Goal: Navigation & Orientation: Find specific page/section

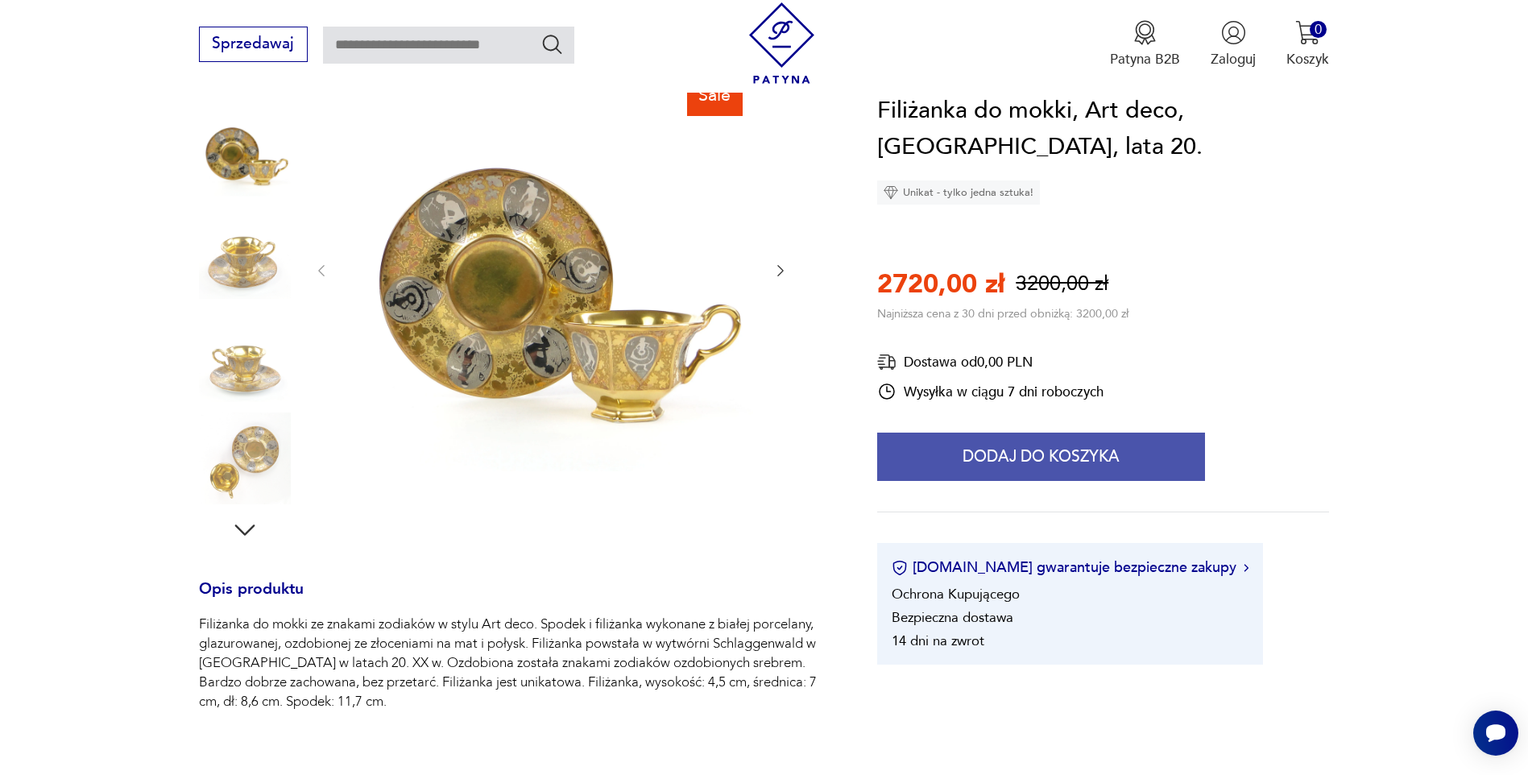
scroll to position [81, 0]
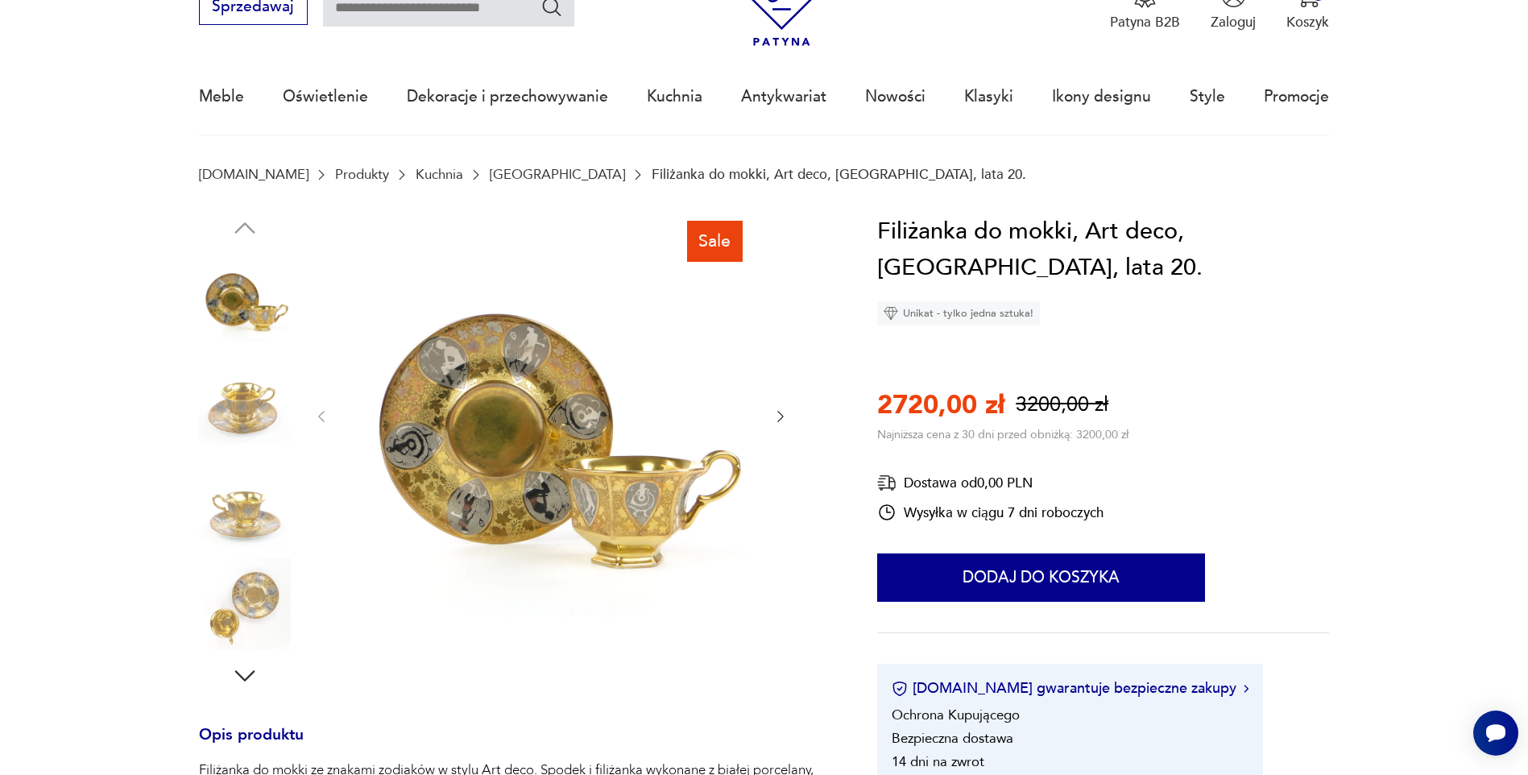
click at [243, 392] on img at bounding box center [245, 399] width 92 height 92
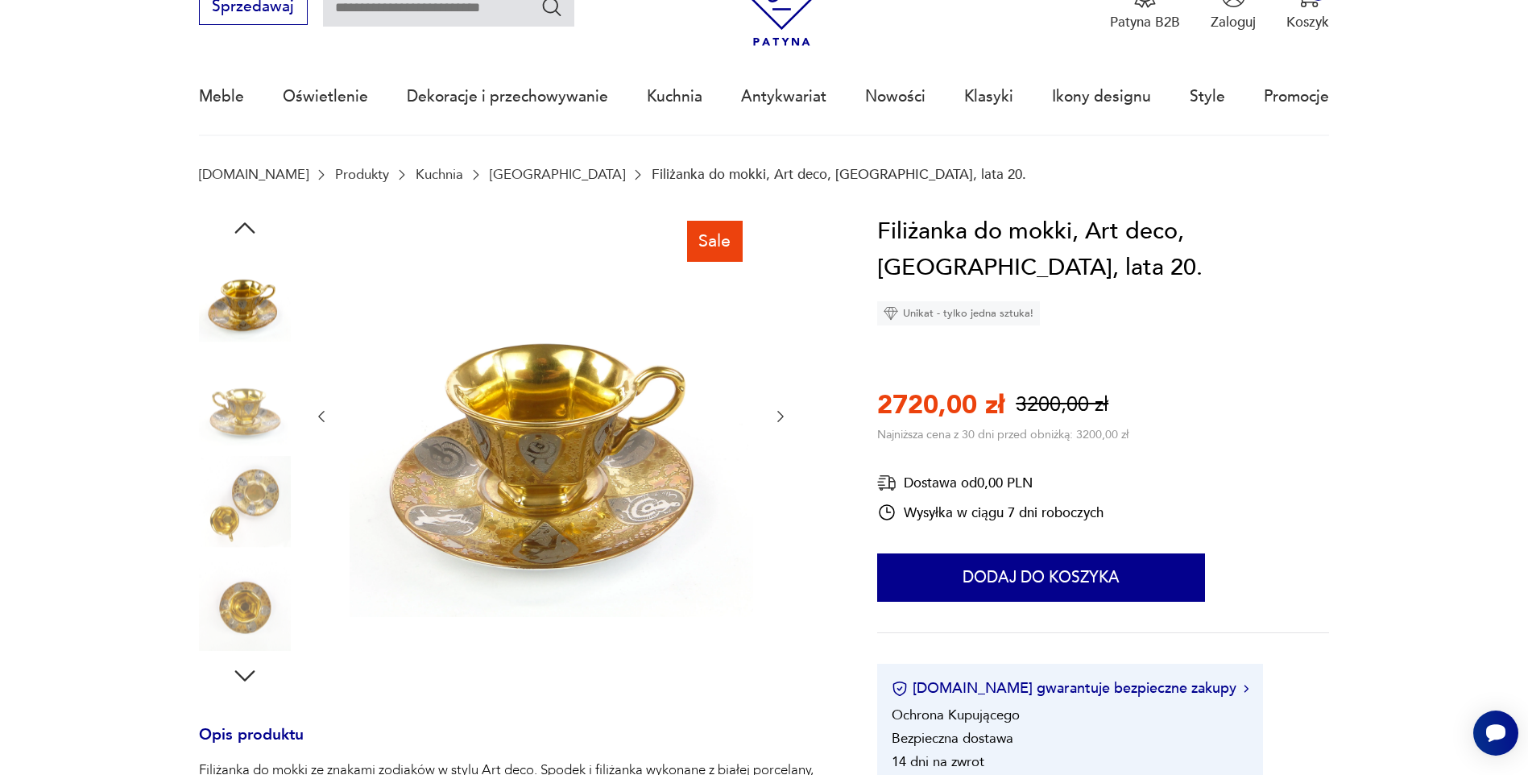
click at [243, 486] on img at bounding box center [245, 502] width 92 height 92
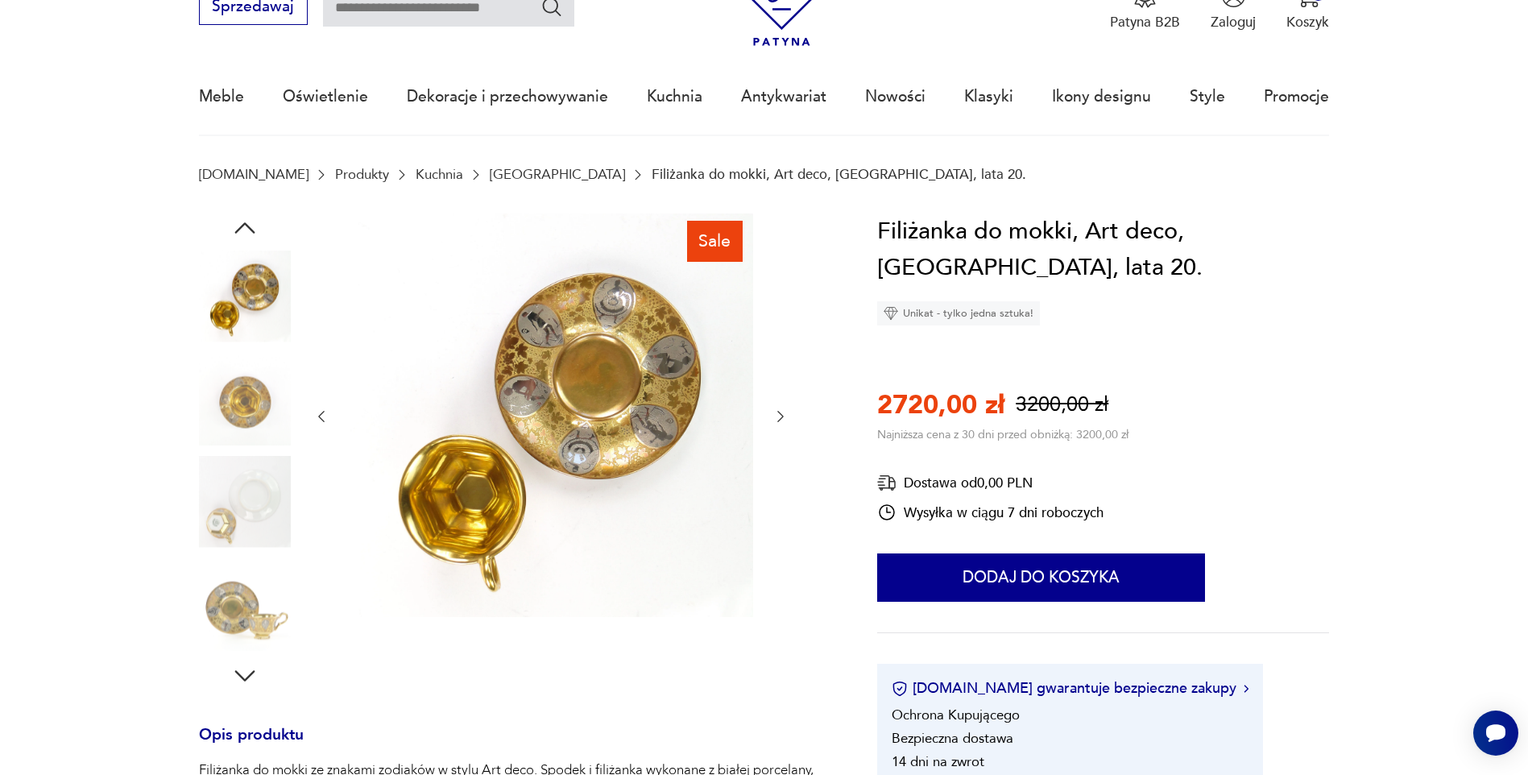
click at [230, 514] on img at bounding box center [245, 502] width 92 height 92
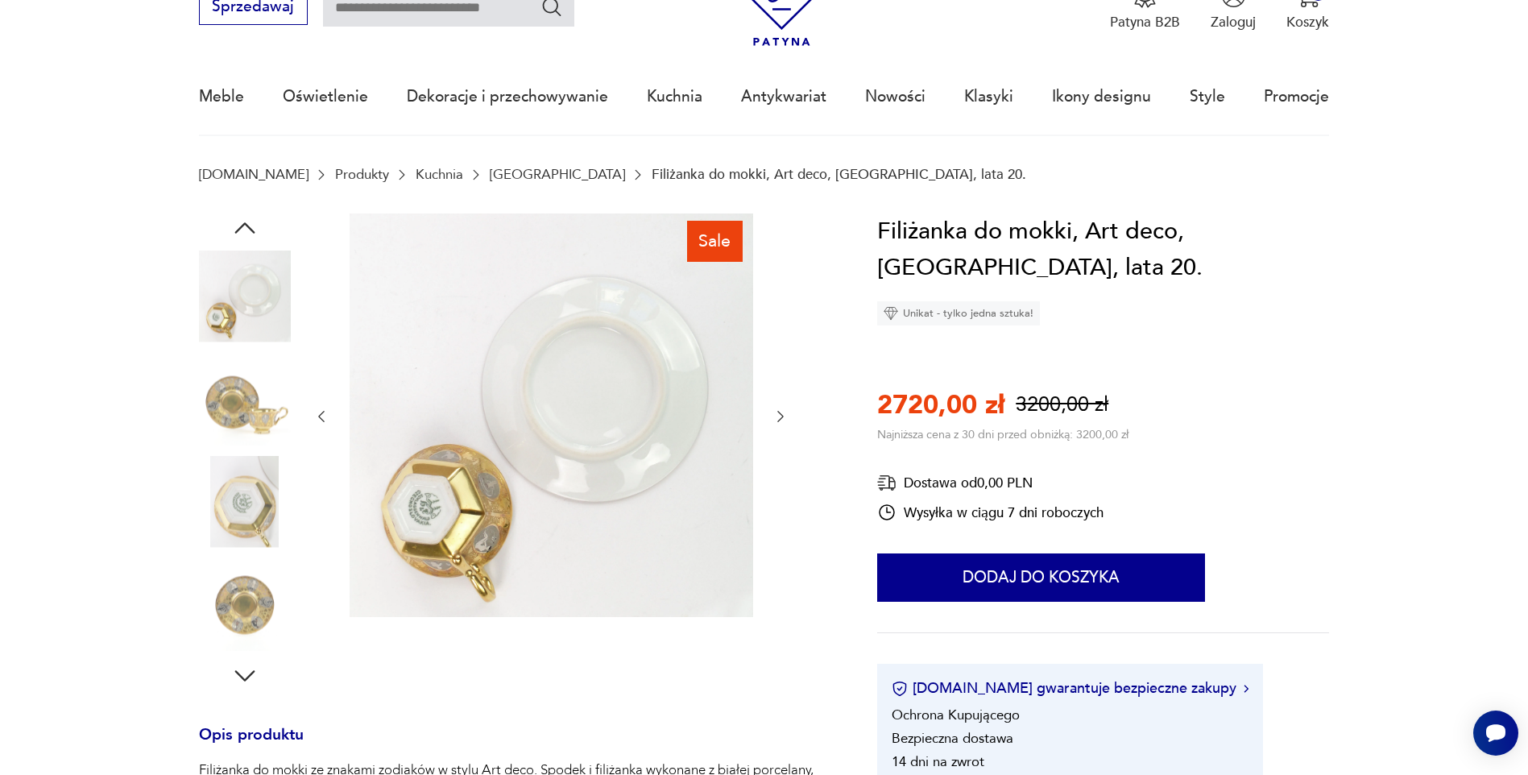
click at [234, 615] on img at bounding box center [245, 604] width 92 height 92
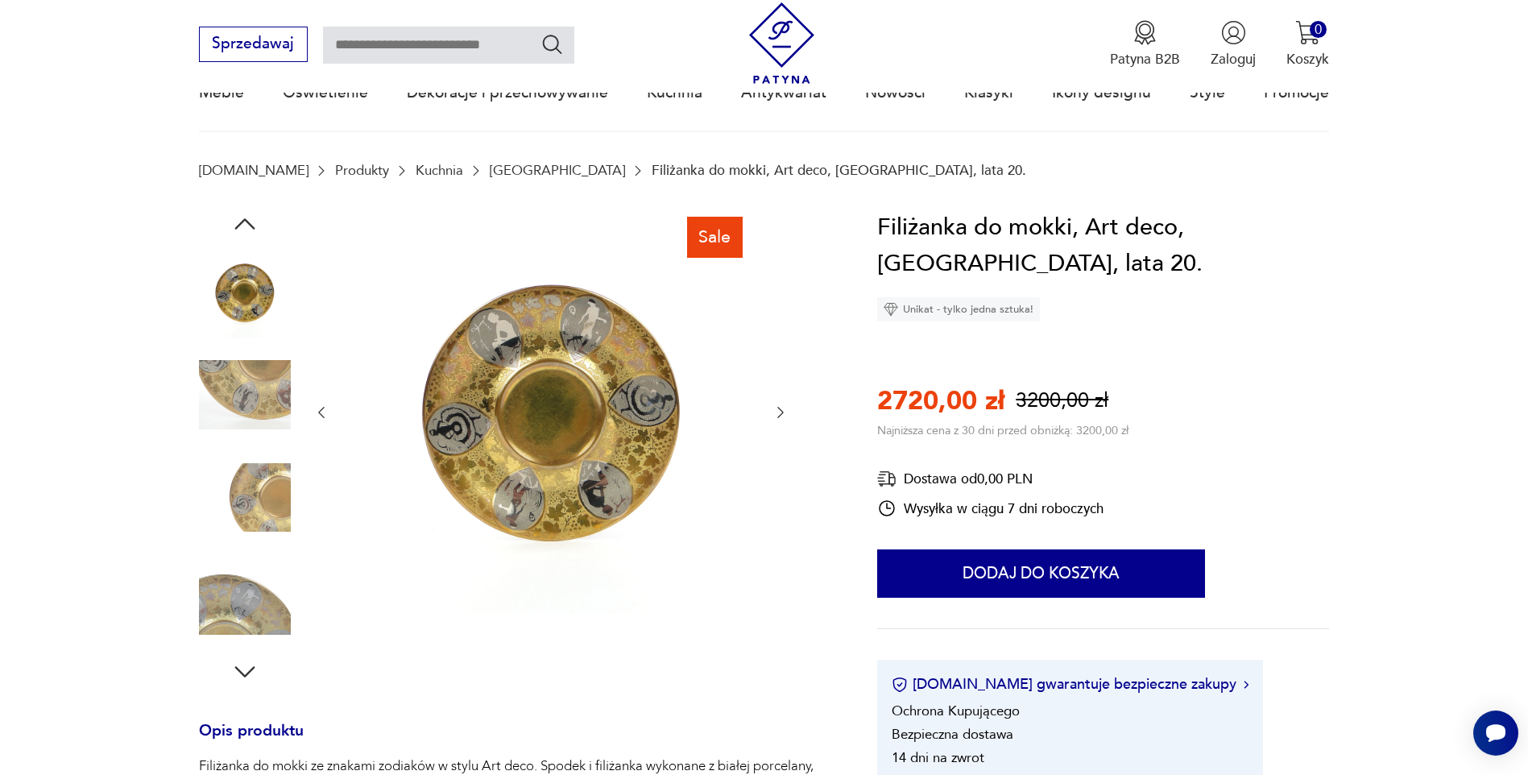
scroll to position [0, 0]
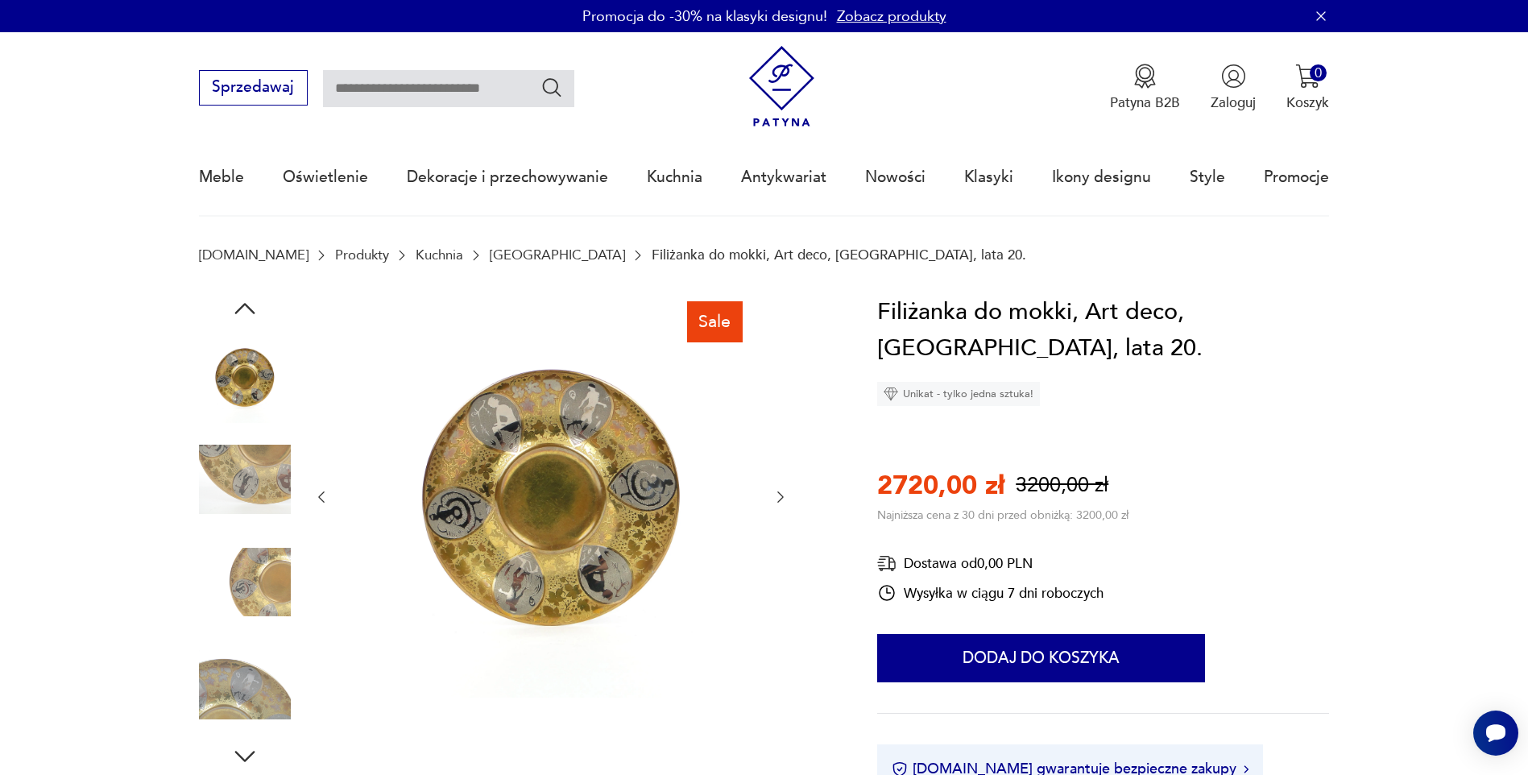
click at [490, 259] on link "[GEOGRAPHIC_DATA]" at bounding box center [557, 254] width 135 height 15
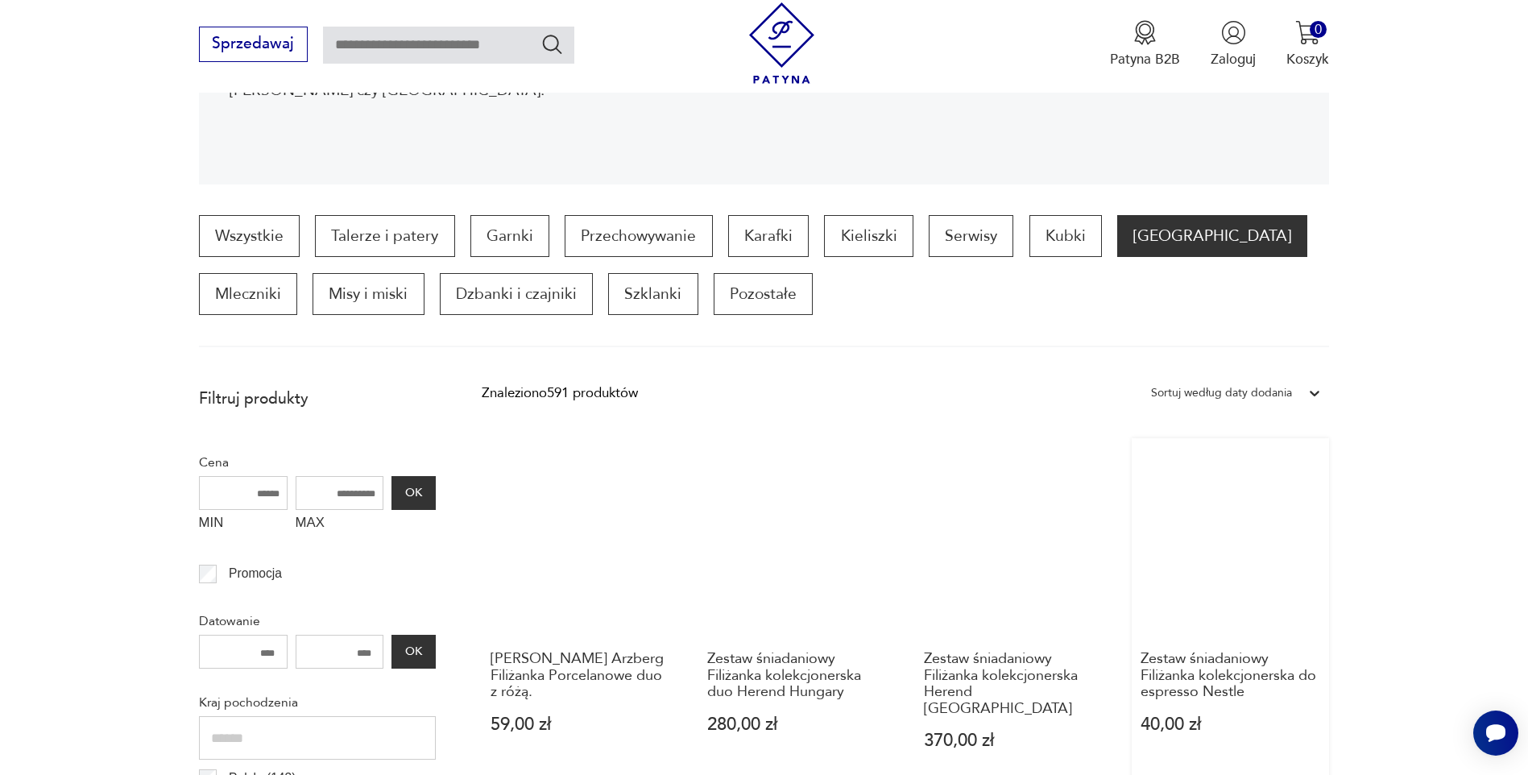
scroll to position [455, 0]
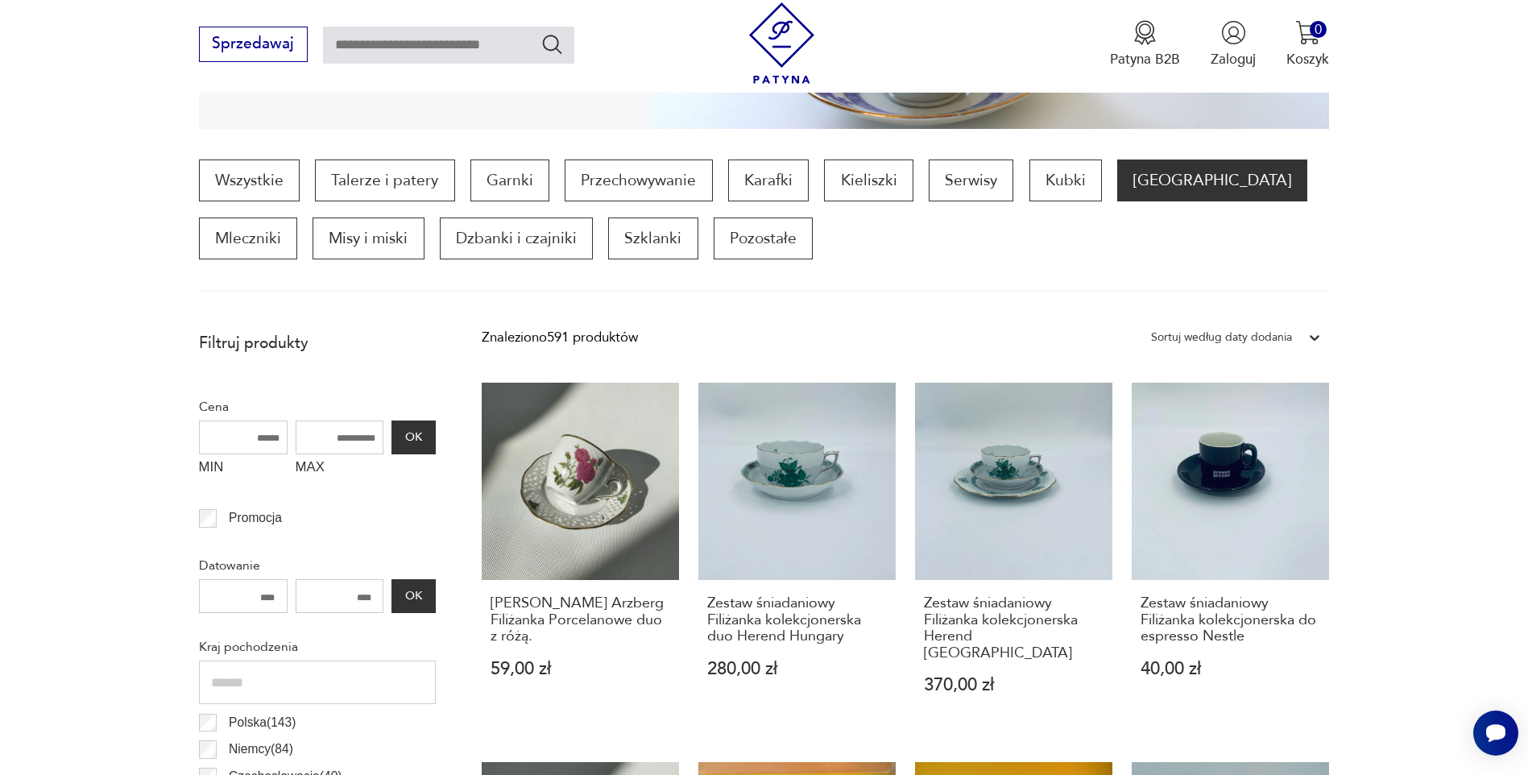
click at [1242, 338] on div "Sortuj według daty dodania" at bounding box center [1221, 337] width 141 height 21
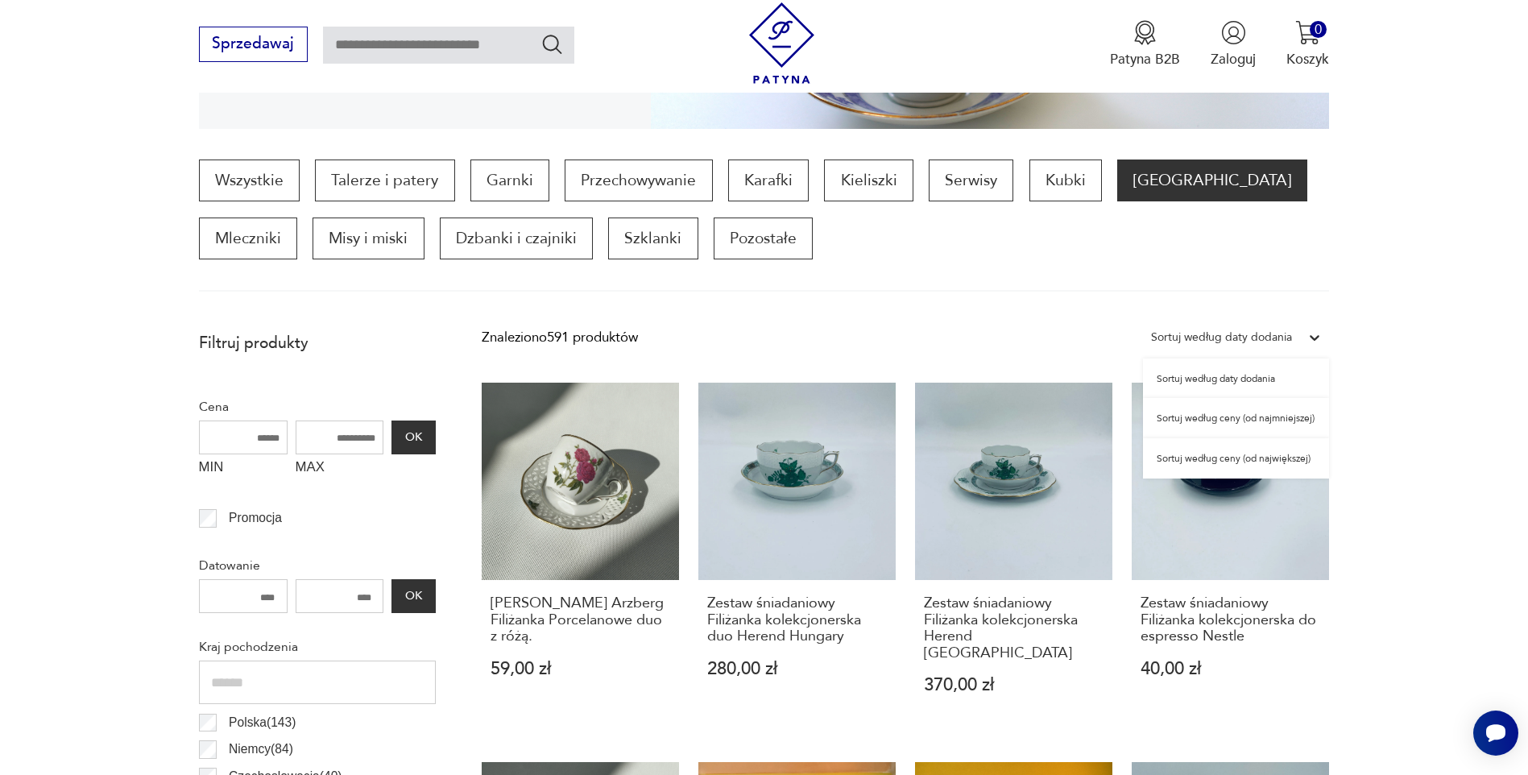
click at [1255, 456] on div "Sortuj według ceny (od największej)" at bounding box center [1236, 458] width 186 height 40
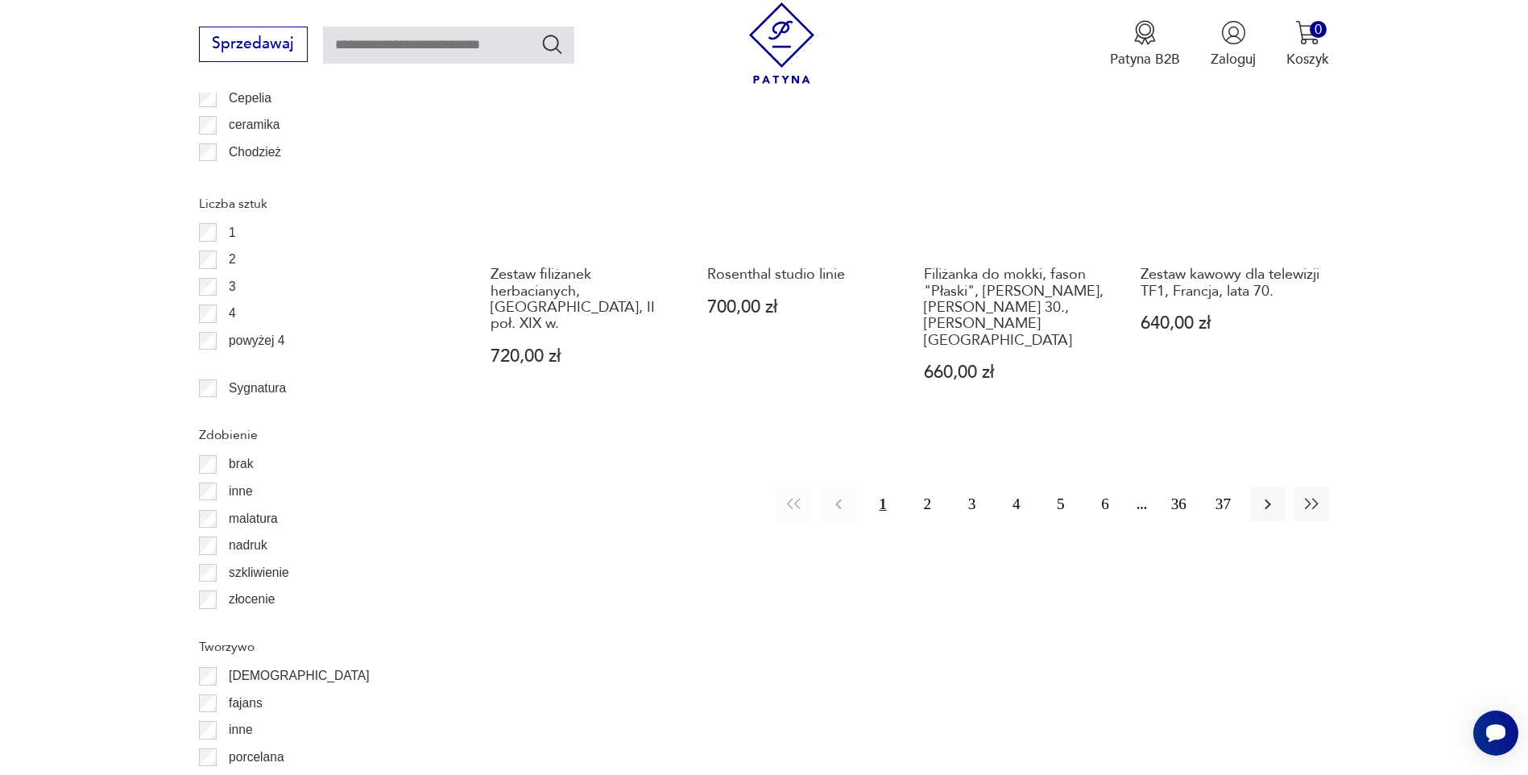
scroll to position [1986, 0]
